Goal: Task Accomplishment & Management: Manage account settings

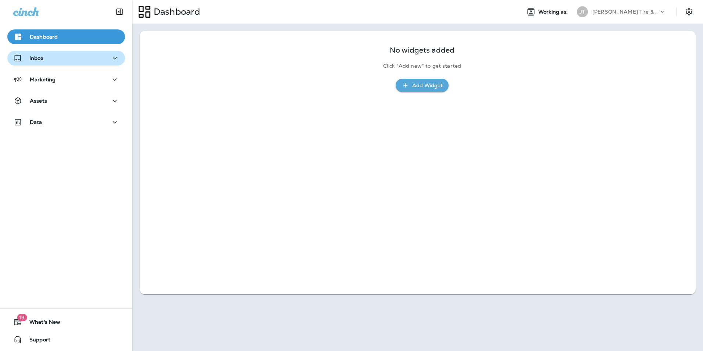
click at [37, 54] on div "Inbox" at bounding box center [28, 58] width 30 height 9
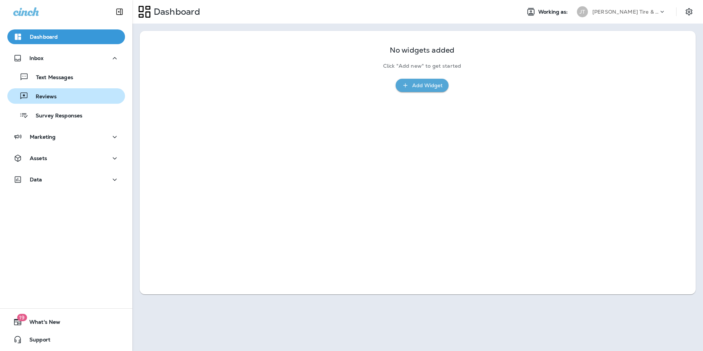
click at [45, 97] on p "Reviews" at bounding box center [42, 96] width 28 height 7
